Goal: Task Accomplishment & Management: Check status

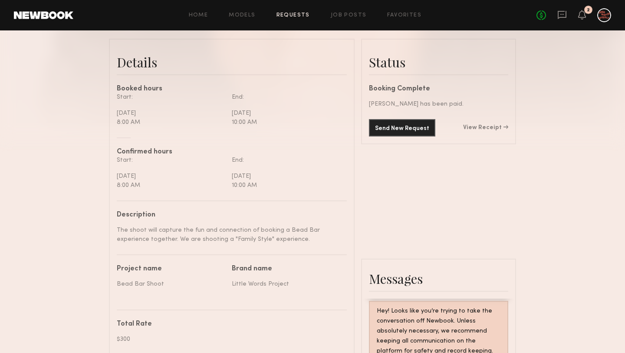
scroll to position [241, 0]
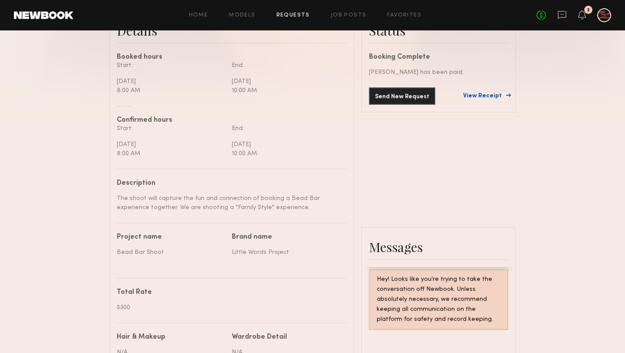
click at [479, 96] on link "View Receipt" at bounding box center [485, 96] width 45 height 6
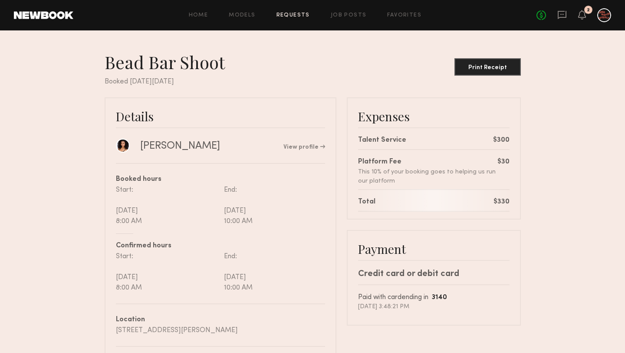
click at [586, 14] on div "No fees up to $5,000 2" at bounding box center [574, 15] width 75 height 14
click at [579, 18] on icon at bounding box center [582, 15] width 8 height 10
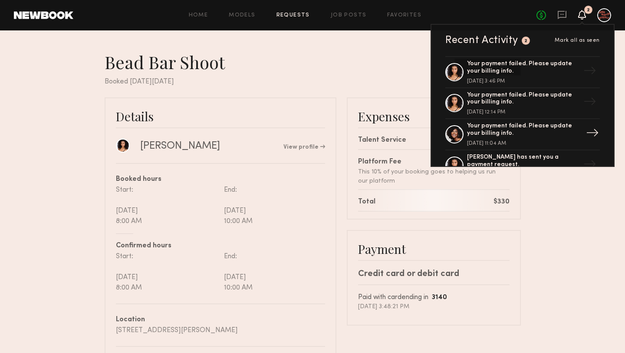
click at [456, 140] on div at bounding box center [455, 134] width 18 height 18
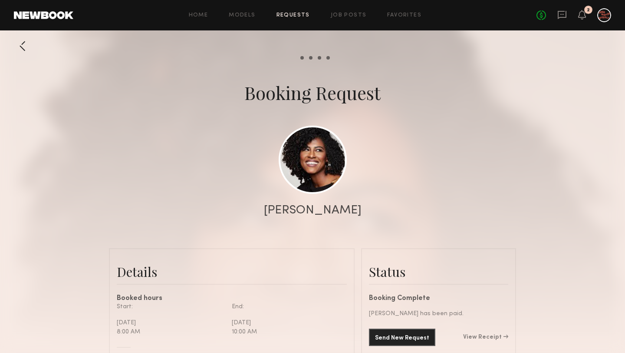
scroll to position [84, 0]
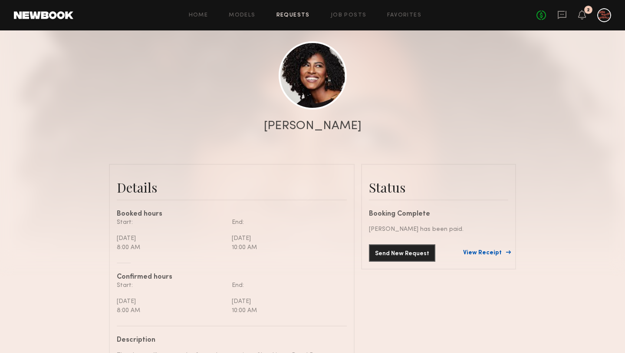
click at [477, 255] on link "View Receipt" at bounding box center [485, 253] width 45 height 6
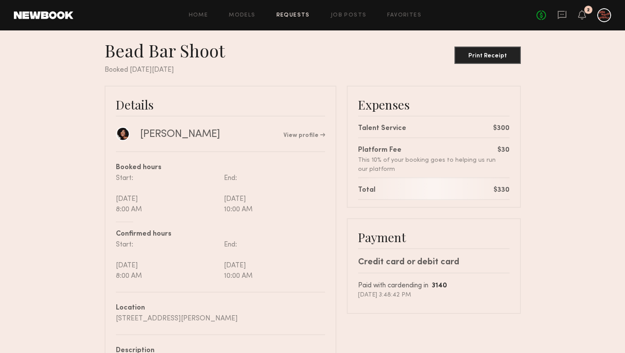
scroll to position [13, 0]
